Goal: Contribute content: Add original content to the website for others to see

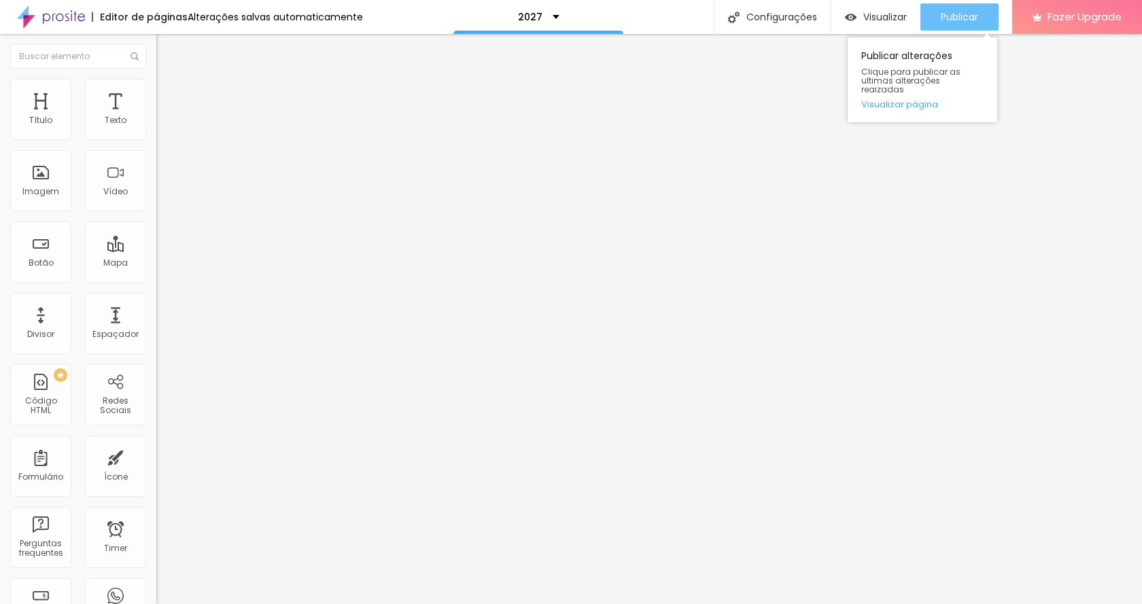
click at [966, 16] on span "Publicar" at bounding box center [958, 17] width 37 height 11
click at [936, 10] on button "Publicar" at bounding box center [959, 16] width 78 height 27
click at [953, 22] on span "Publicar" at bounding box center [958, 17] width 37 height 11
click at [156, 117] on span "Trocar imagem" at bounding box center [193, 111] width 74 height 12
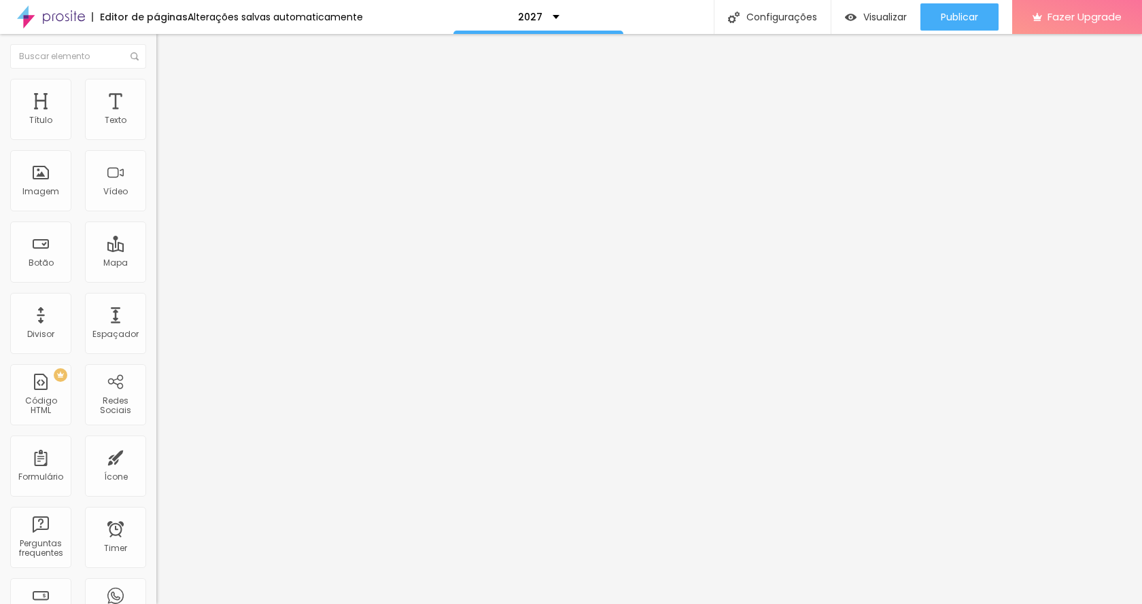
click at [978, 12] on button "Publicar" at bounding box center [959, 16] width 78 height 27
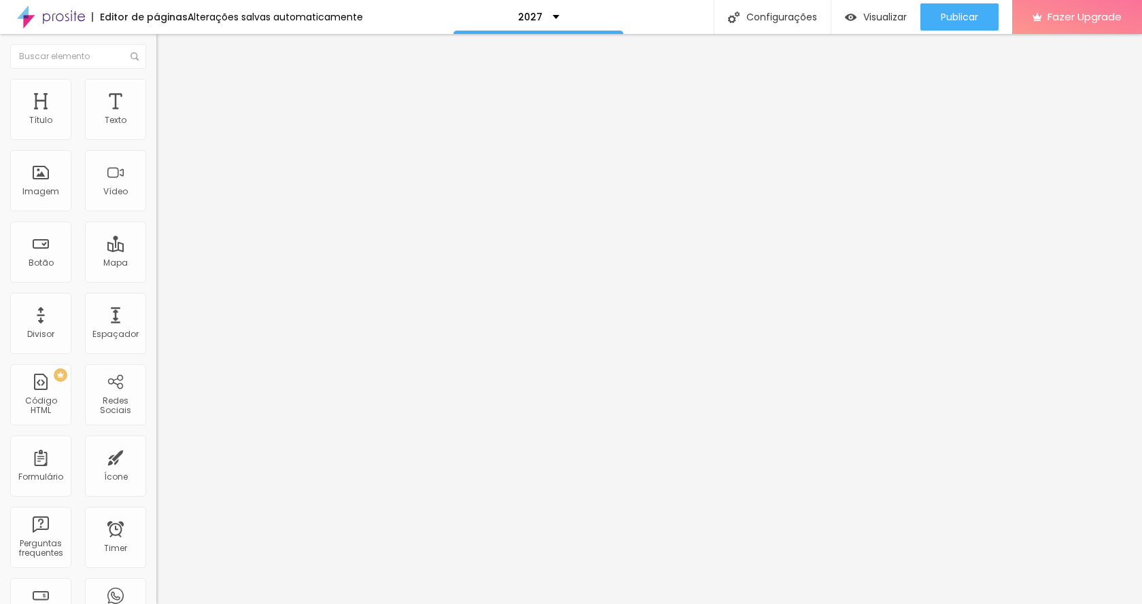
click at [156, 117] on span "Trocar imagem" at bounding box center [193, 111] width 74 height 12
click at [970, 19] on span "Publicar" at bounding box center [958, 17] width 37 height 11
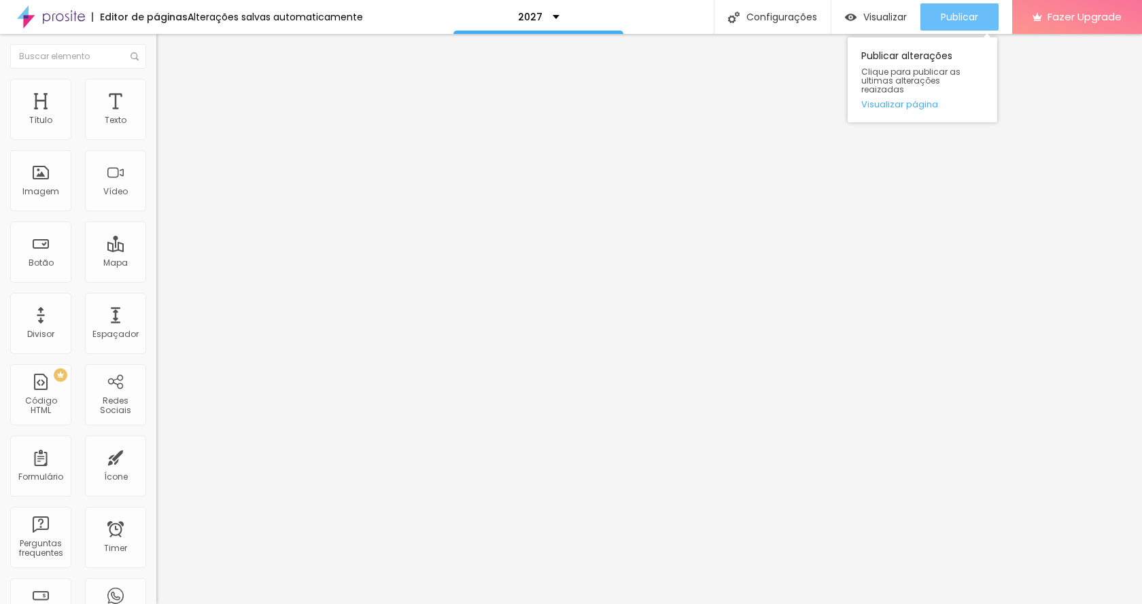
click at [955, 16] on span "Publicar" at bounding box center [958, 17] width 37 height 11
click at [156, 117] on span "Trocar imagem" at bounding box center [193, 111] width 74 height 12
click at [987, 18] on button "Publicar" at bounding box center [959, 16] width 78 height 27
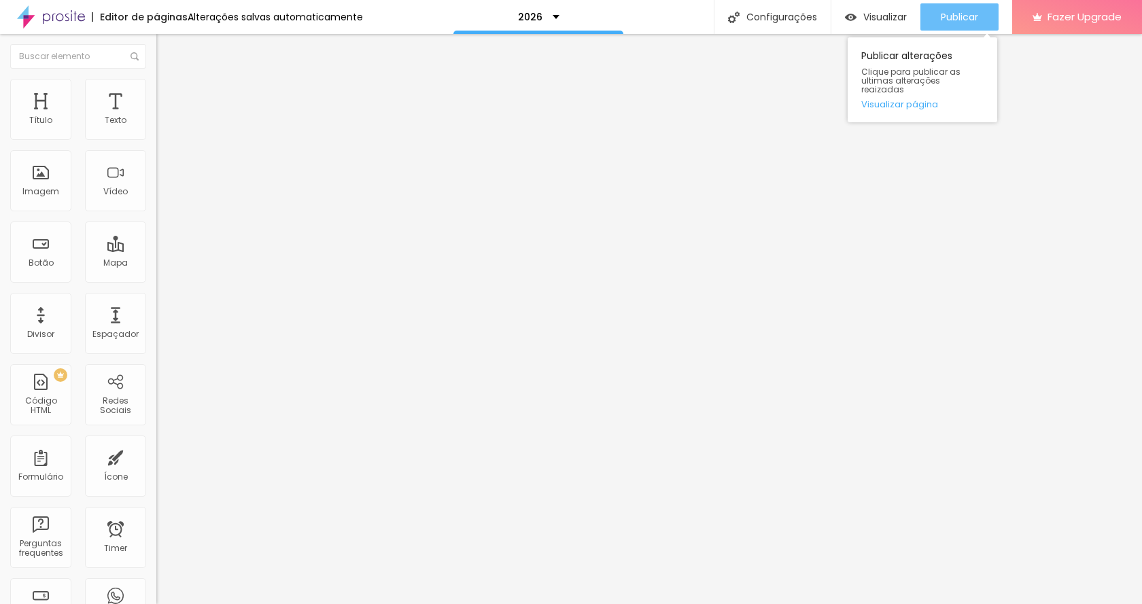
click at [968, 12] on span "Publicar" at bounding box center [958, 17] width 37 height 11
